Goal: Task Accomplishment & Management: Manage account settings

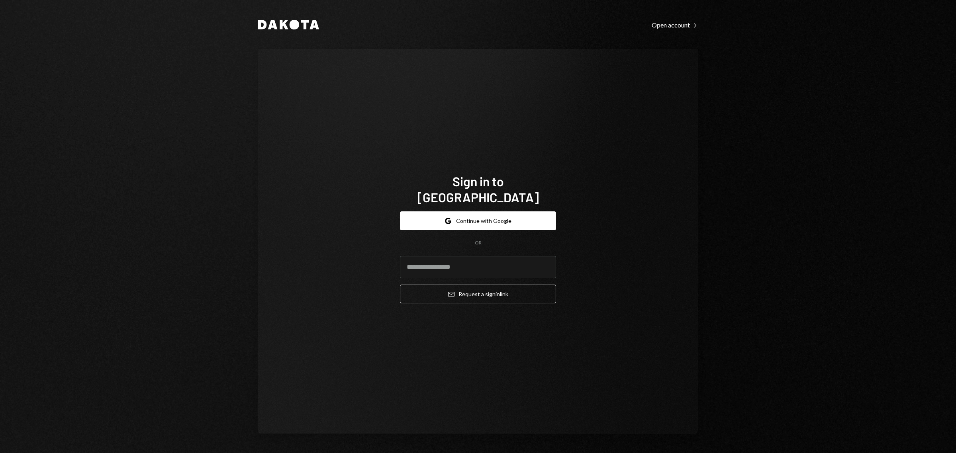
drag, startPoint x: 871, startPoint y: 239, endPoint x: 869, endPoint y: 236, distance: 4.3
click at [871, 238] on div "Dakota Open account Right Caret Sign in to Dakota Google Continue with Google O…" at bounding box center [478, 226] width 956 height 453
click at [486, 205] on div "Google Continue with Google OR Email Request a sign in link" at bounding box center [478, 257] width 156 height 105
click at [488, 212] on button "Google Continue with Google" at bounding box center [478, 221] width 156 height 19
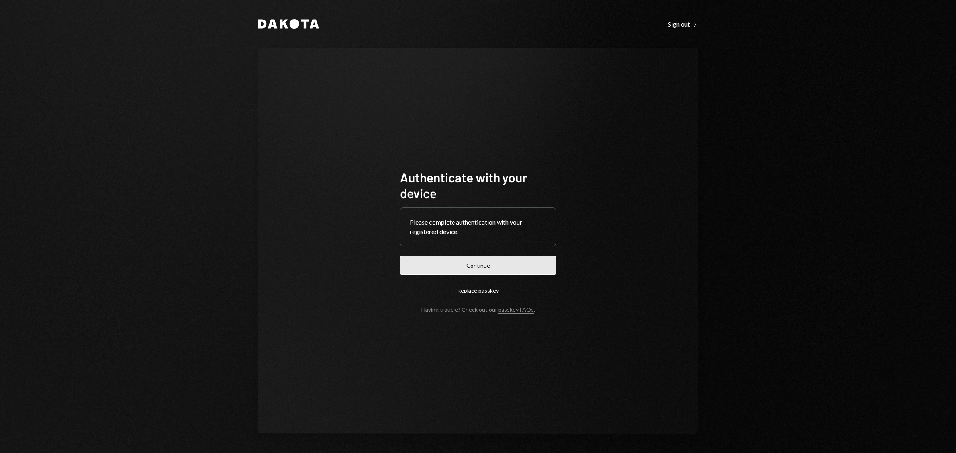
click at [463, 271] on button "Continue" at bounding box center [478, 265] width 156 height 19
click at [513, 263] on button "Continue" at bounding box center [478, 265] width 156 height 19
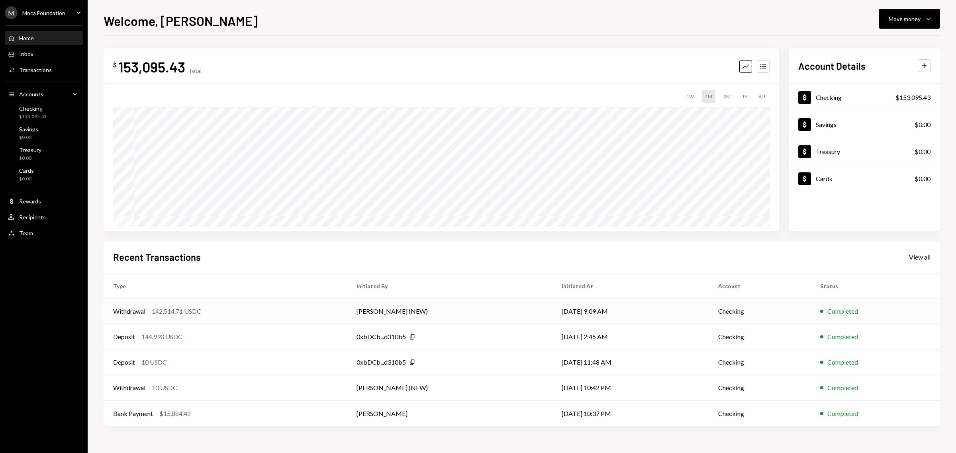
click at [161, 313] on div "142,514.71 USDC" at bounding box center [176, 312] width 49 height 10
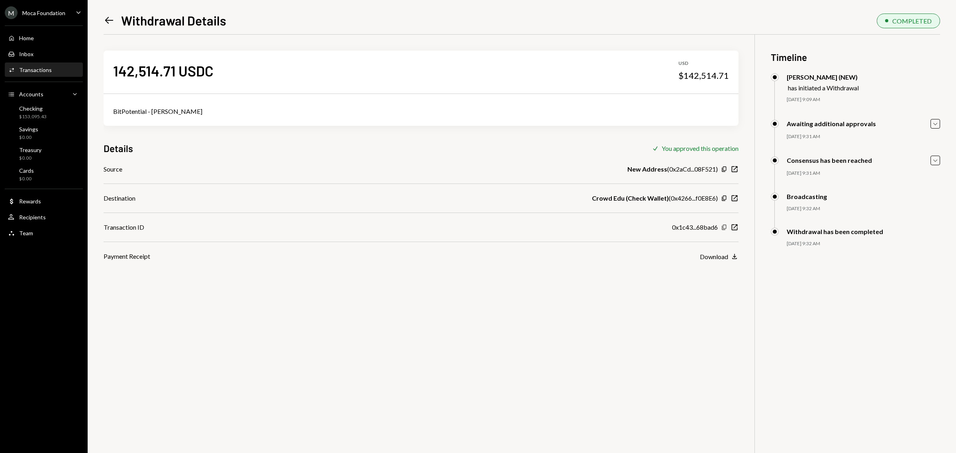
click at [723, 229] on icon "Copy" at bounding box center [724, 227] width 6 height 6
click at [732, 231] on icon "New Window" at bounding box center [735, 228] width 8 height 8
